Goal: Task Accomplishment & Management: Use online tool/utility

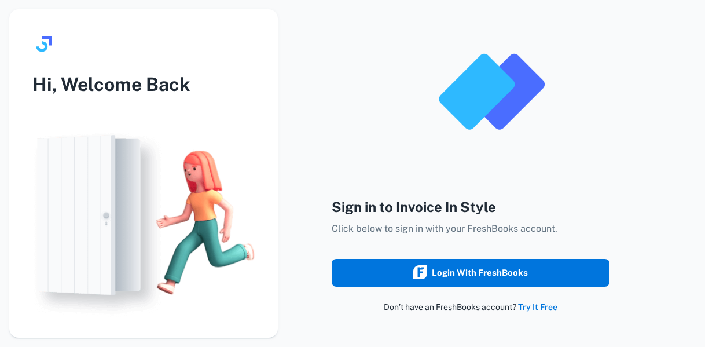
click at [478, 278] on div "Login with FreshBooks" at bounding box center [470, 272] width 115 height 15
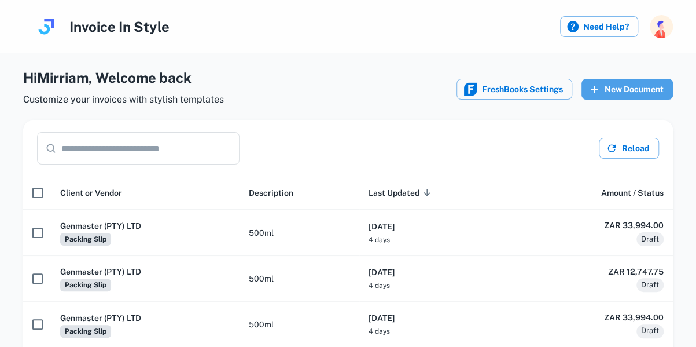
click at [637, 91] on button "New Document" at bounding box center [626, 89] width 91 height 21
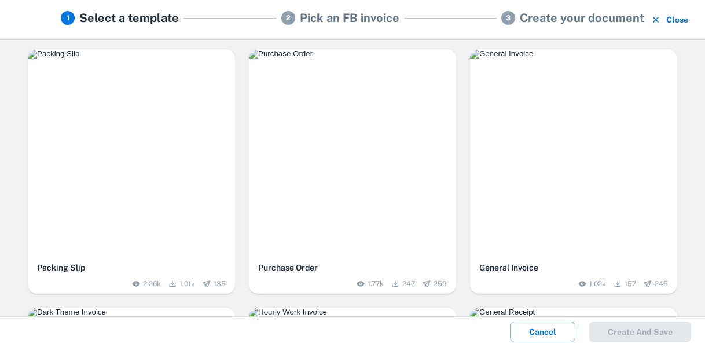
click at [152, 190] on div "button" at bounding box center [131, 152] width 207 height 207
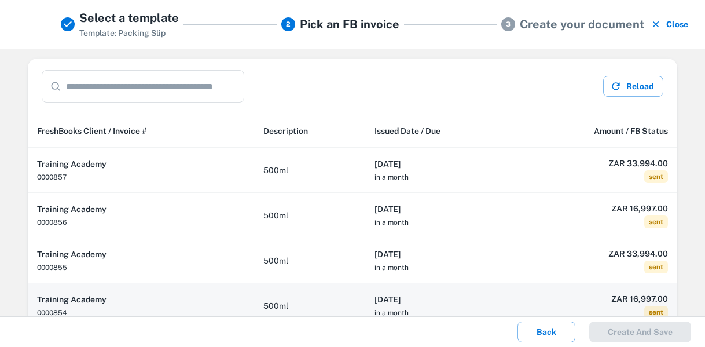
click at [454, 296] on h6 "2025-09-20" at bounding box center [439, 299] width 130 height 13
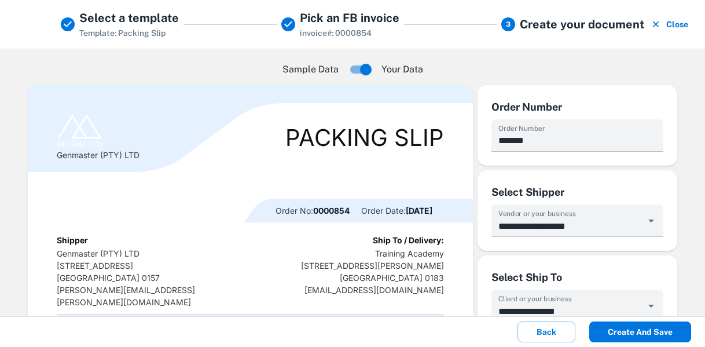
click at [647, 335] on button "Create and save" at bounding box center [640, 331] width 102 height 21
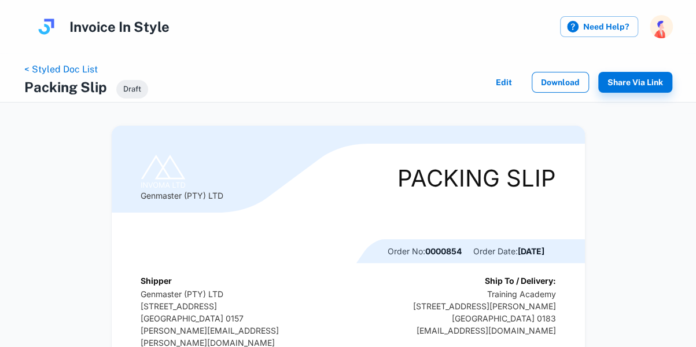
click at [560, 80] on button "Download" at bounding box center [560, 82] width 57 height 21
click at [80, 71] on link "< Styled Doc List" at bounding box center [60, 69] width 73 height 11
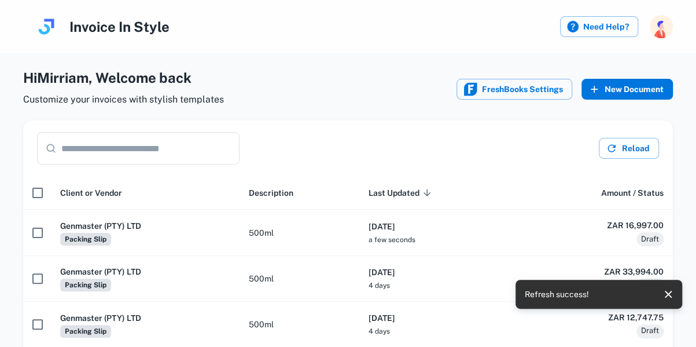
click at [628, 93] on button "New Document" at bounding box center [626, 89] width 91 height 21
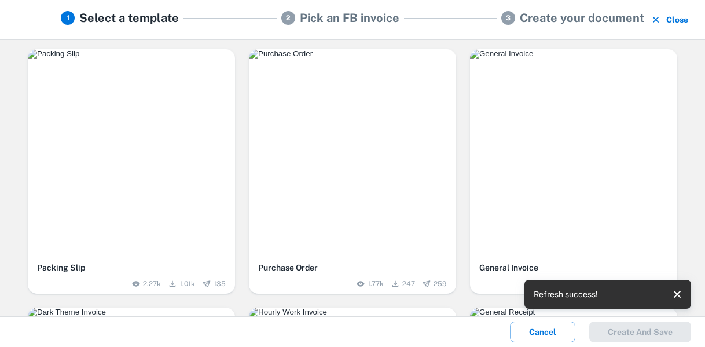
click at [170, 58] on img "button" at bounding box center [131, 53] width 207 height 9
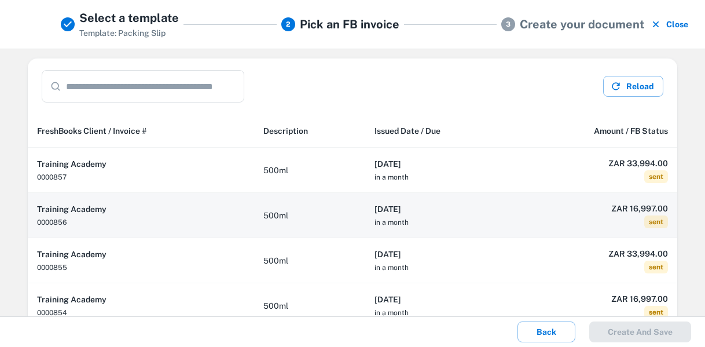
click at [332, 217] on td "500ml" at bounding box center [309, 215] width 111 height 45
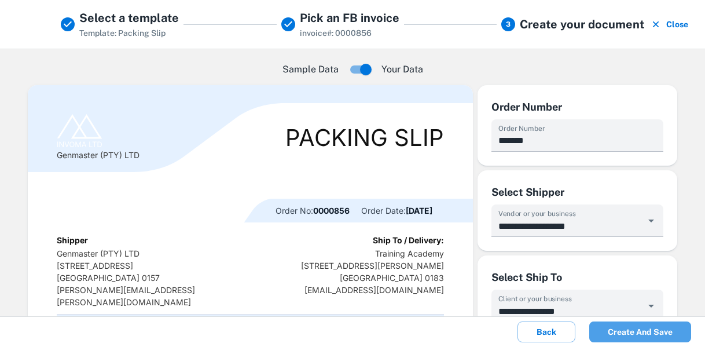
click at [659, 327] on button "Create and save" at bounding box center [640, 331] width 102 height 21
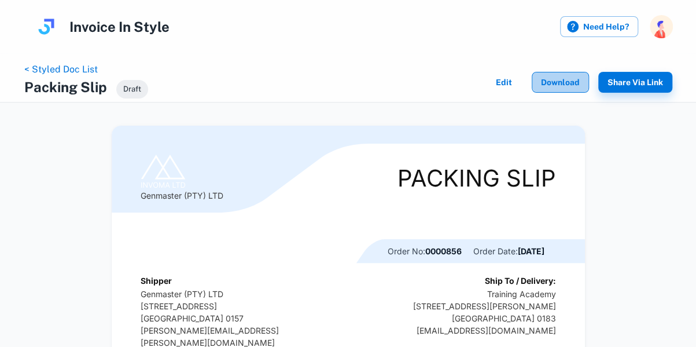
click at [561, 86] on button "Download" at bounding box center [560, 82] width 57 height 21
